Goal: Find contact information: Find contact information

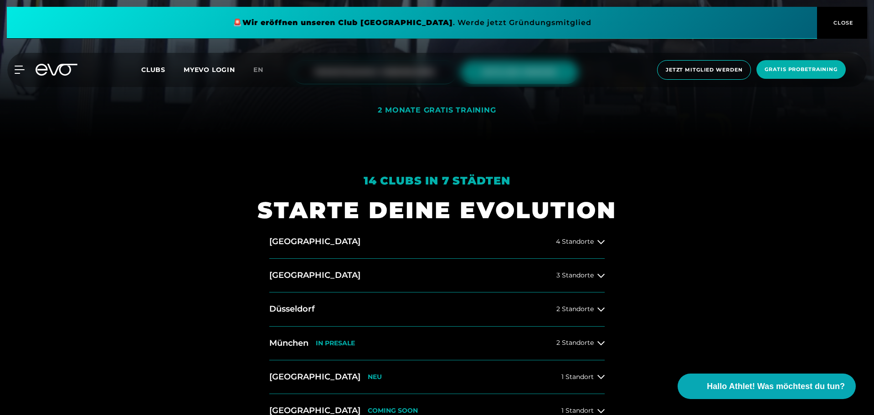
scroll to position [364, 0]
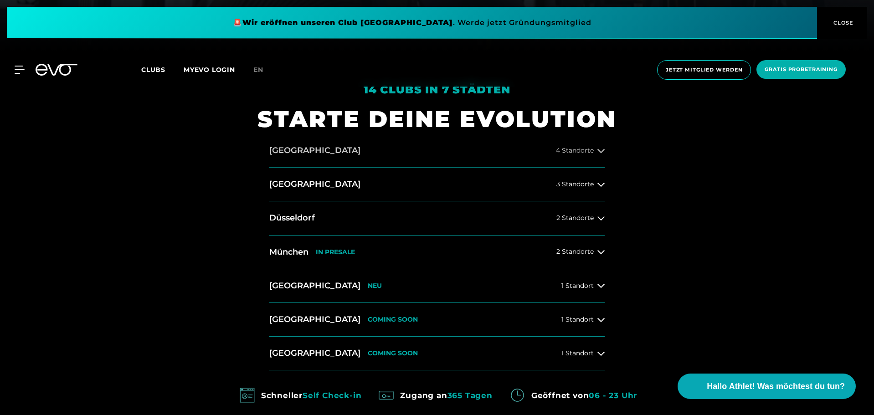
click at [603, 150] on icon at bounding box center [600, 151] width 7 height 4
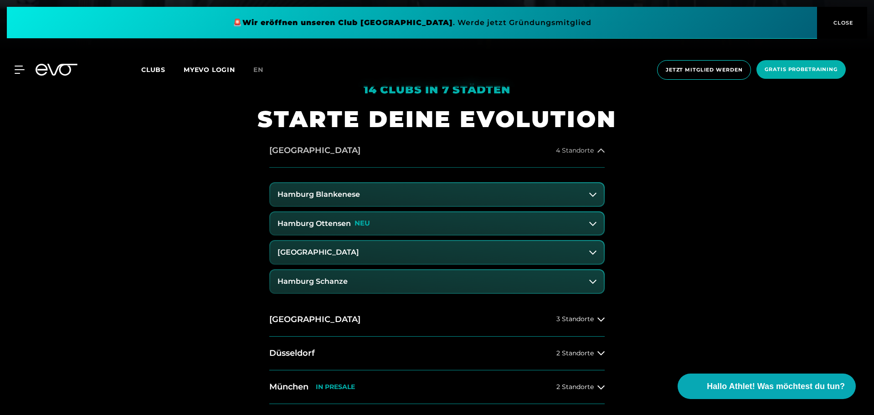
click at [603, 150] on icon at bounding box center [600, 150] width 7 height 4
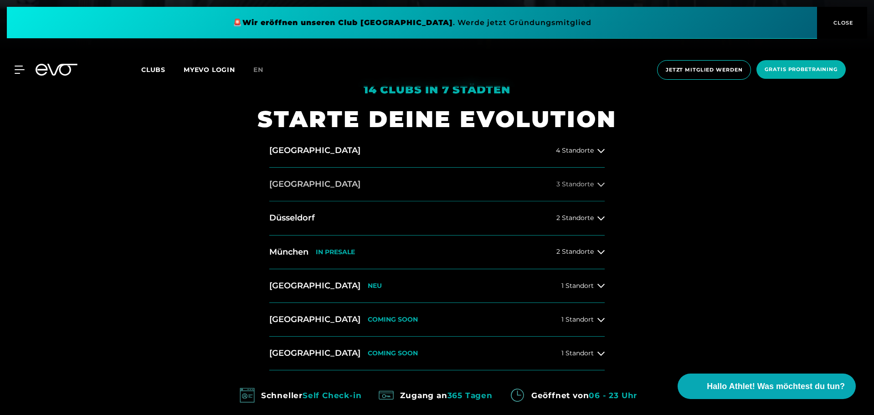
click at [595, 183] on div "3 Standorte" at bounding box center [580, 184] width 48 height 7
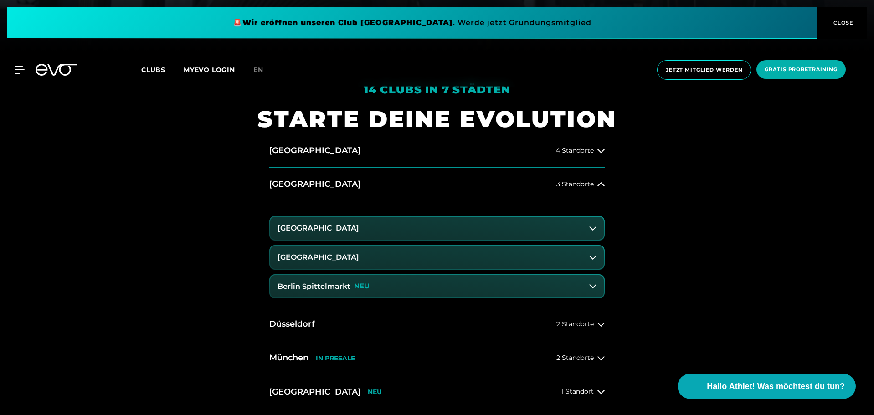
click at [386, 227] on button "[GEOGRAPHIC_DATA]" at bounding box center [436, 228] width 333 height 23
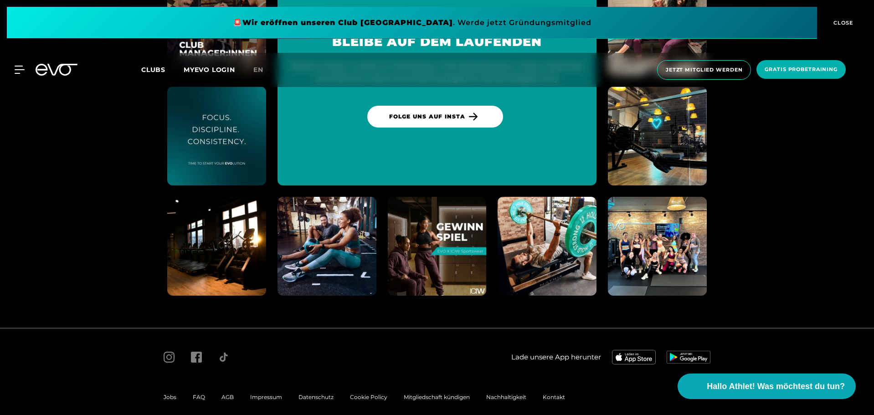
scroll to position [5367, 0]
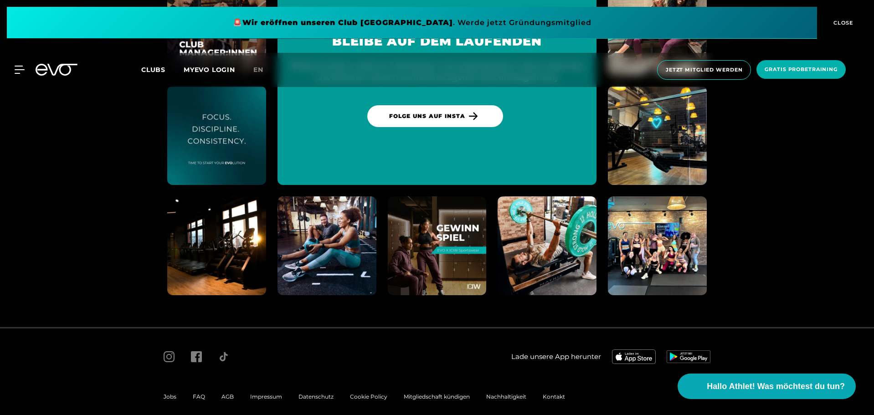
click at [256, 393] on span "Impressum" at bounding box center [266, 396] width 32 height 7
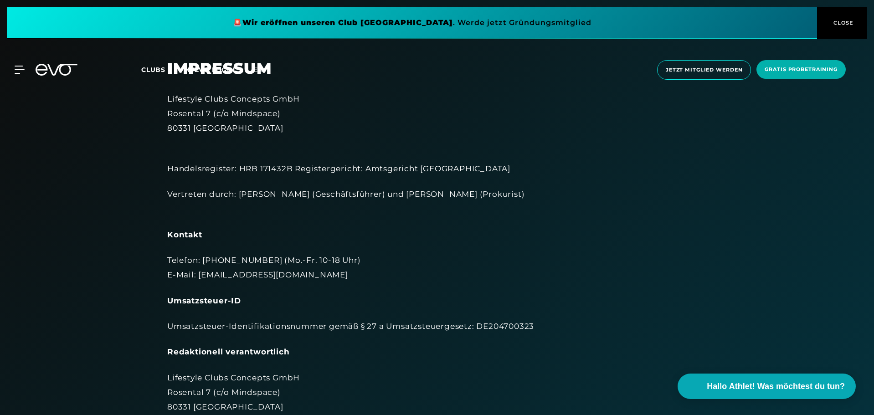
click at [144, 69] on span "Clubs" at bounding box center [153, 70] width 24 height 8
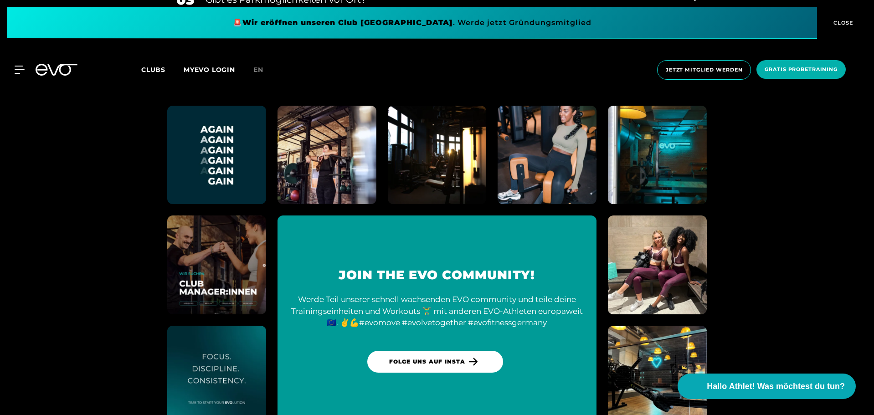
scroll to position [4253, 0]
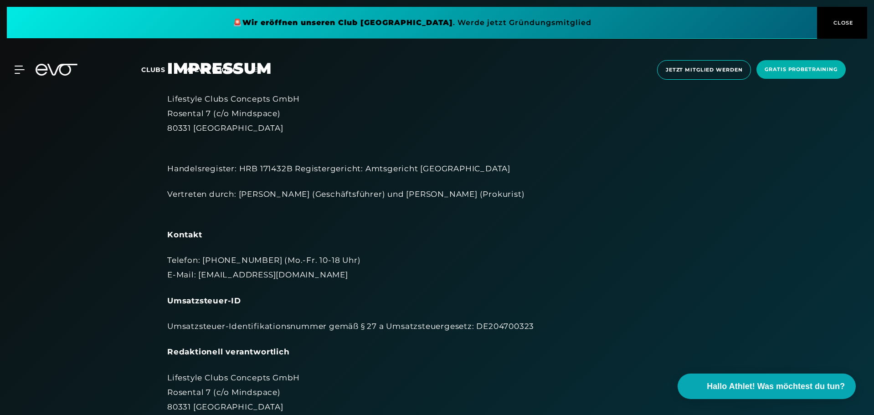
click at [225, 93] on div "MyEVO Login Über EVO Mitgliedschaften Probetraining TAGESPASS EVO Studios [GEOG…" at bounding box center [437, 70] width 874 height 49
click at [224, 99] on div "Lifestyle Clubs Concepts GmbH [STREET_ADDRESS]" at bounding box center [436, 114] width 539 height 44
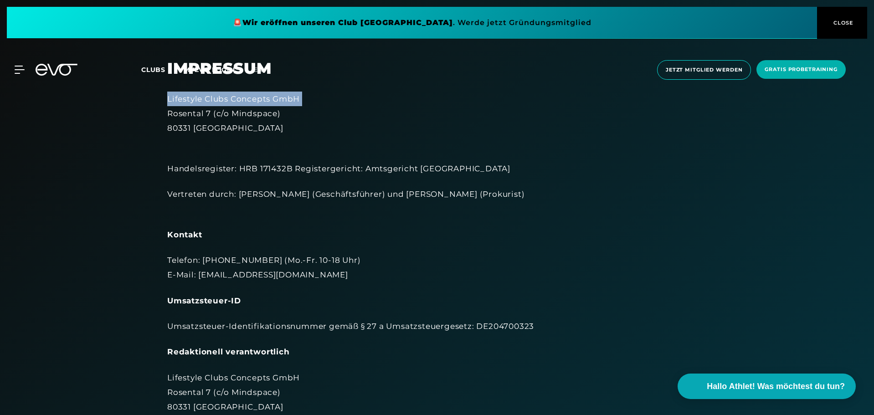
copy div "Lifestyle Clubs Concepts GmbH"
